Goal: Information Seeking & Learning: Learn about a topic

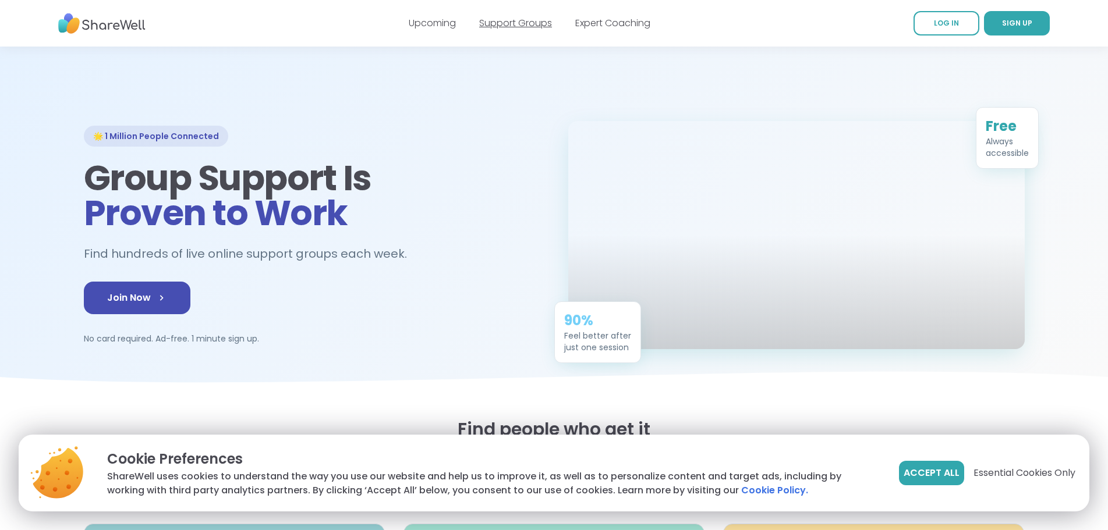
click at [514, 24] on link "Support Groups" at bounding box center [515, 22] width 73 height 13
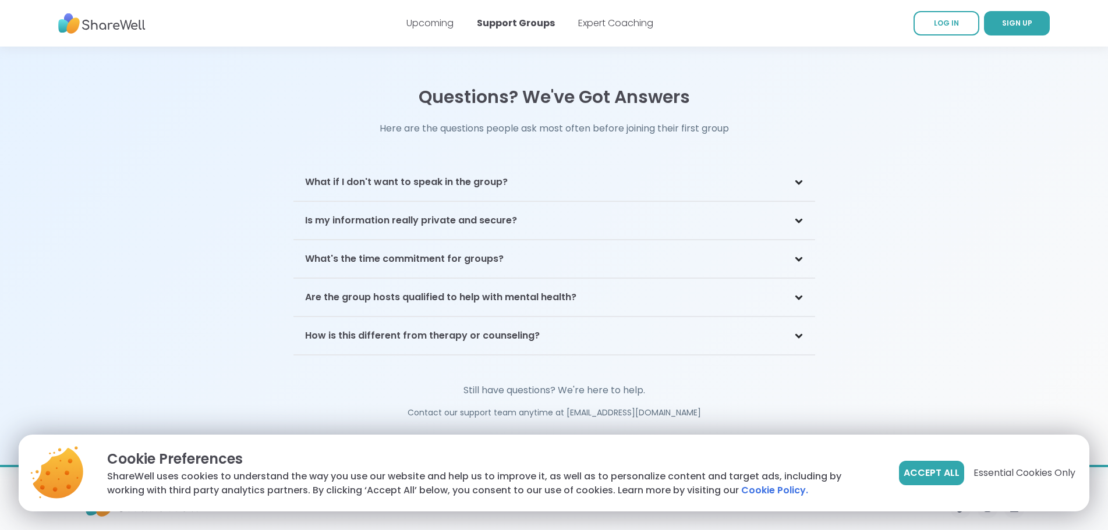
scroll to position [2439, 0]
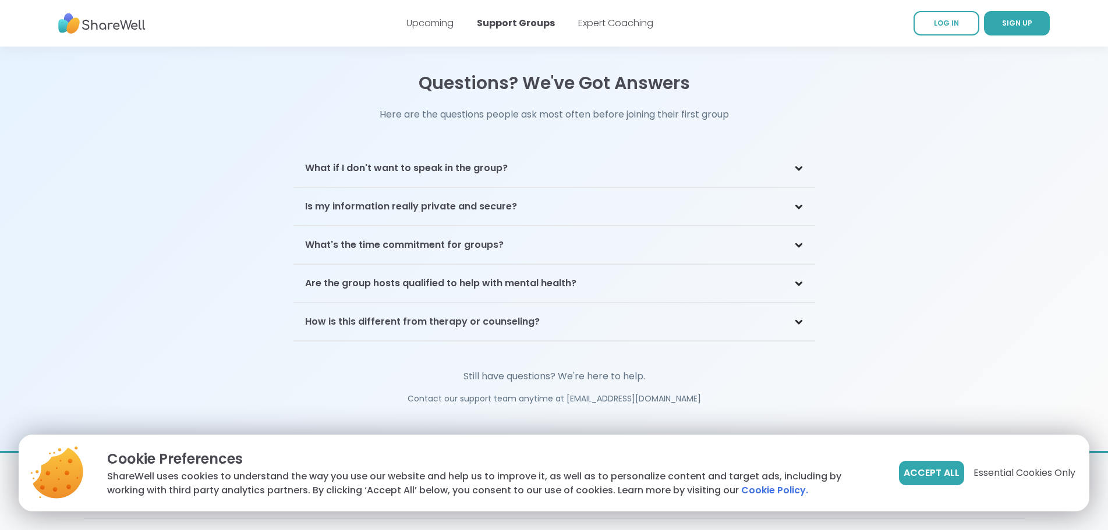
click at [801, 198] on div "Is my information really private and secure?" at bounding box center [554, 207] width 522 height 38
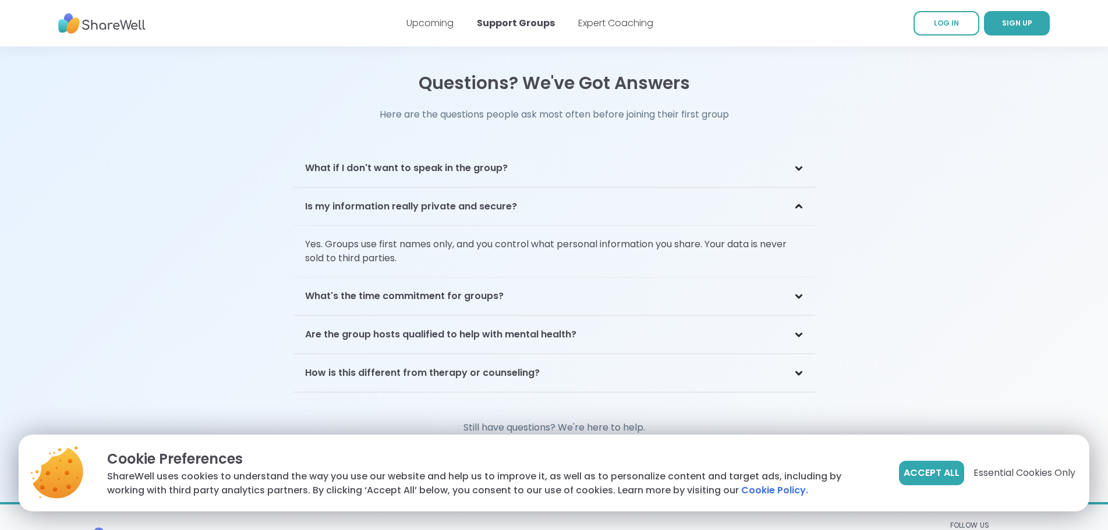
click at [801, 198] on div "Is my information really private and secure?" at bounding box center [554, 207] width 522 height 38
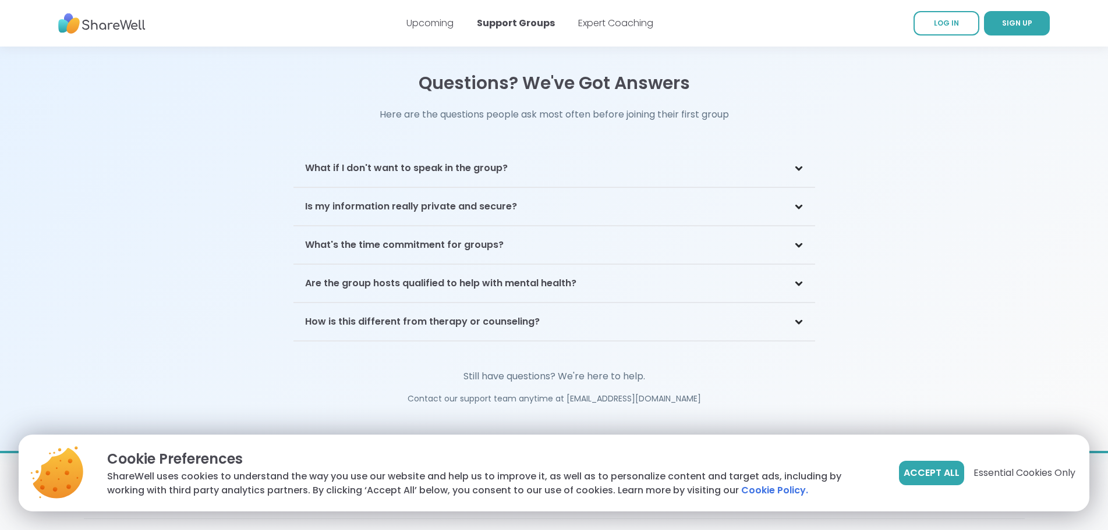
click at [805, 310] on div "How is this different from therapy or counseling?" at bounding box center [554, 322] width 522 height 38
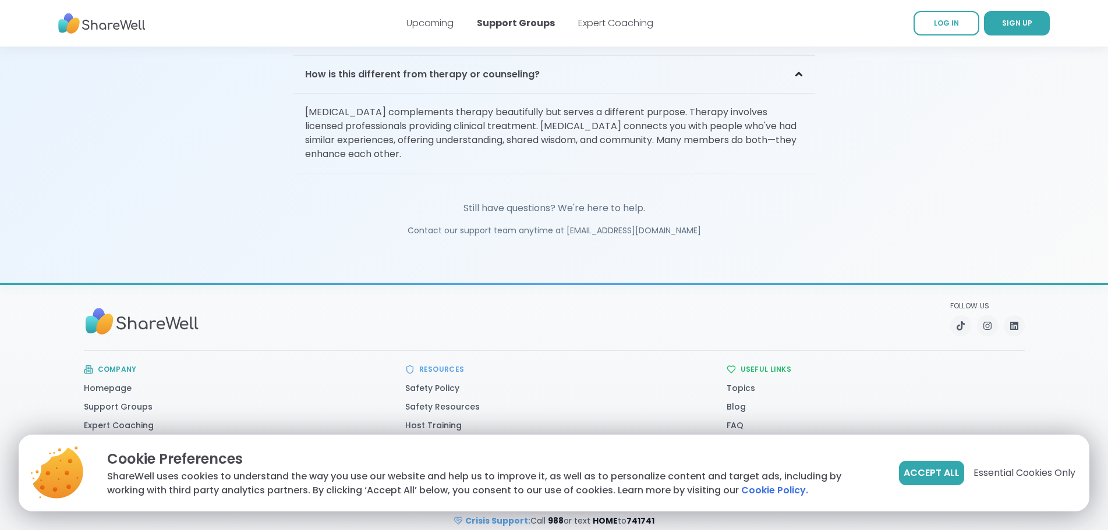
scroll to position [0, 0]
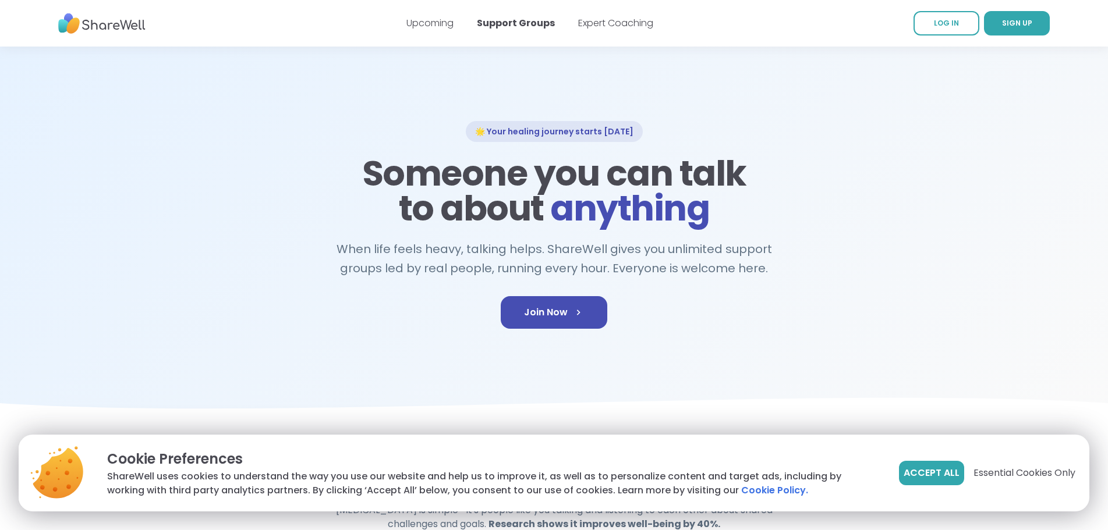
click at [123, 22] on img at bounding box center [101, 24] width 87 height 32
